Goal: Register for event/course

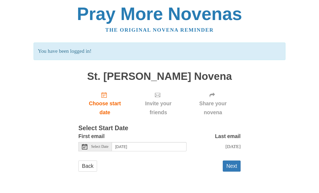
click at [106, 99] on span "Choose start date" at bounding box center [105, 108] width 42 height 18
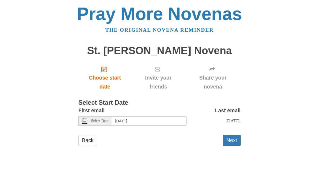
click at [237, 135] on button "Next" at bounding box center [232, 140] width 18 height 11
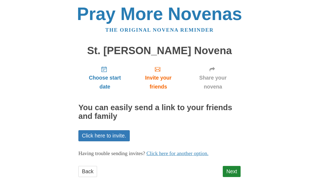
click at [224, 167] on link "Next" at bounding box center [232, 171] width 18 height 11
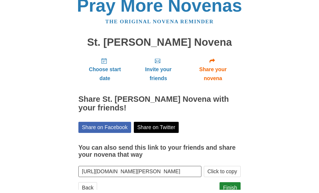
scroll to position [5, 0]
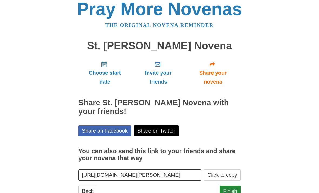
click at [228, 191] on link "Finish" at bounding box center [230, 190] width 21 height 11
